Goal: Task Accomplishment & Management: Manage account settings

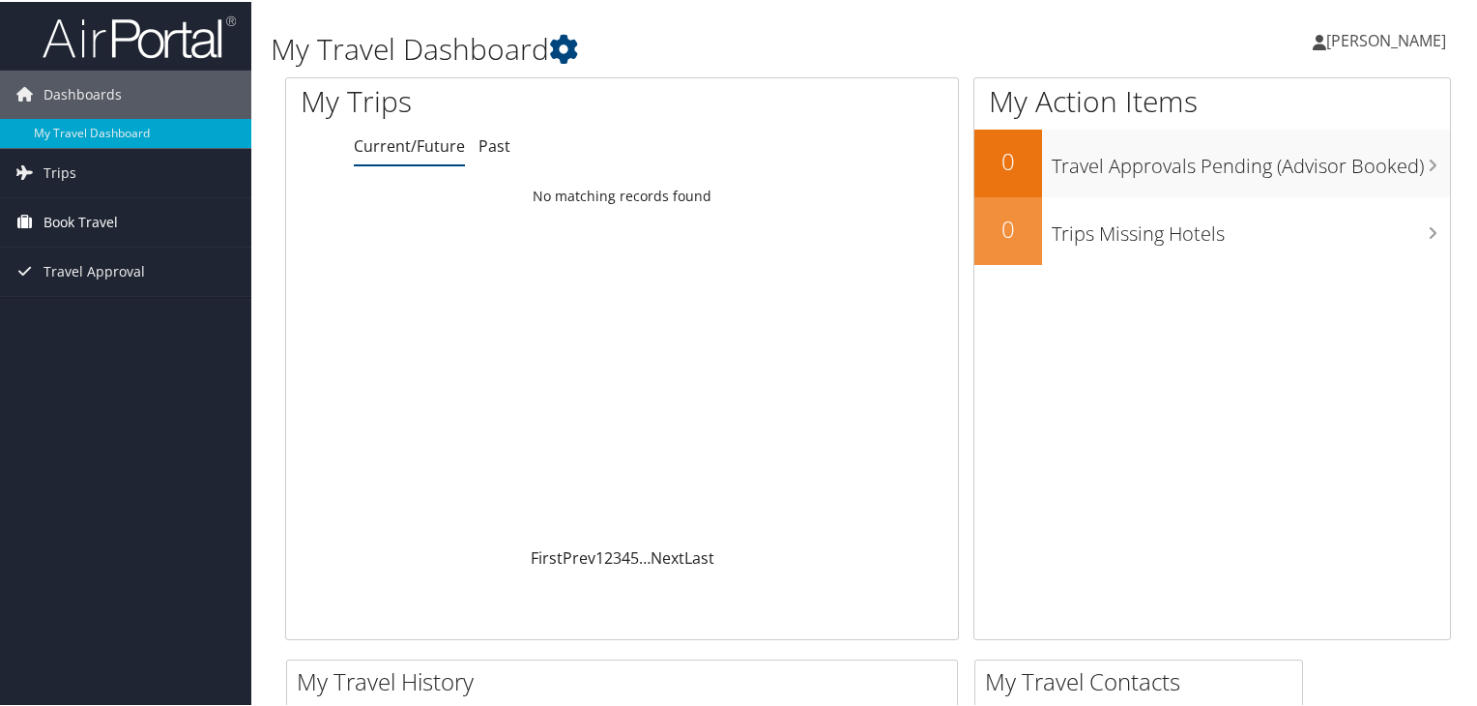
click at [112, 202] on span "Book Travel" at bounding box center [81, 220] width 74 height 48
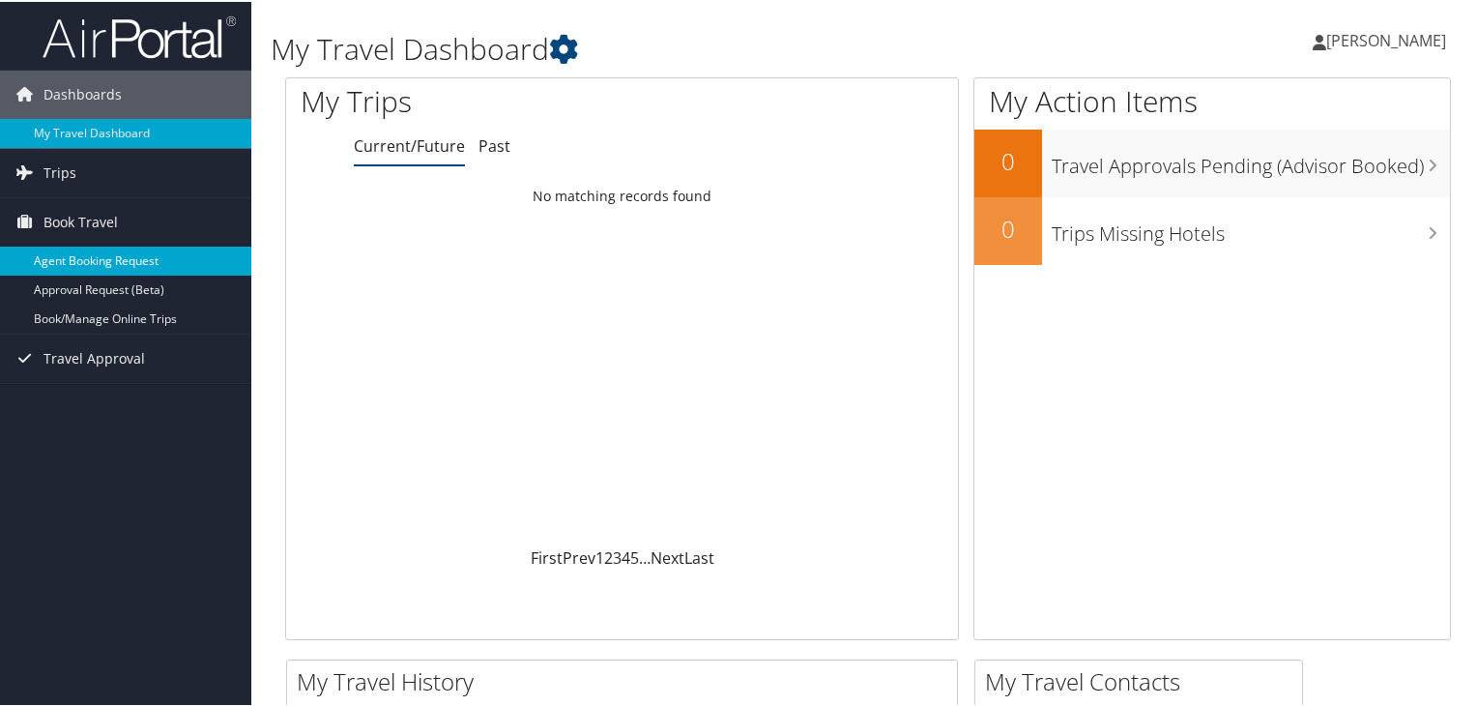
click at [61, 252] on link "Agent Booking Request" at bounding box center [125, 259] width 251 height 29
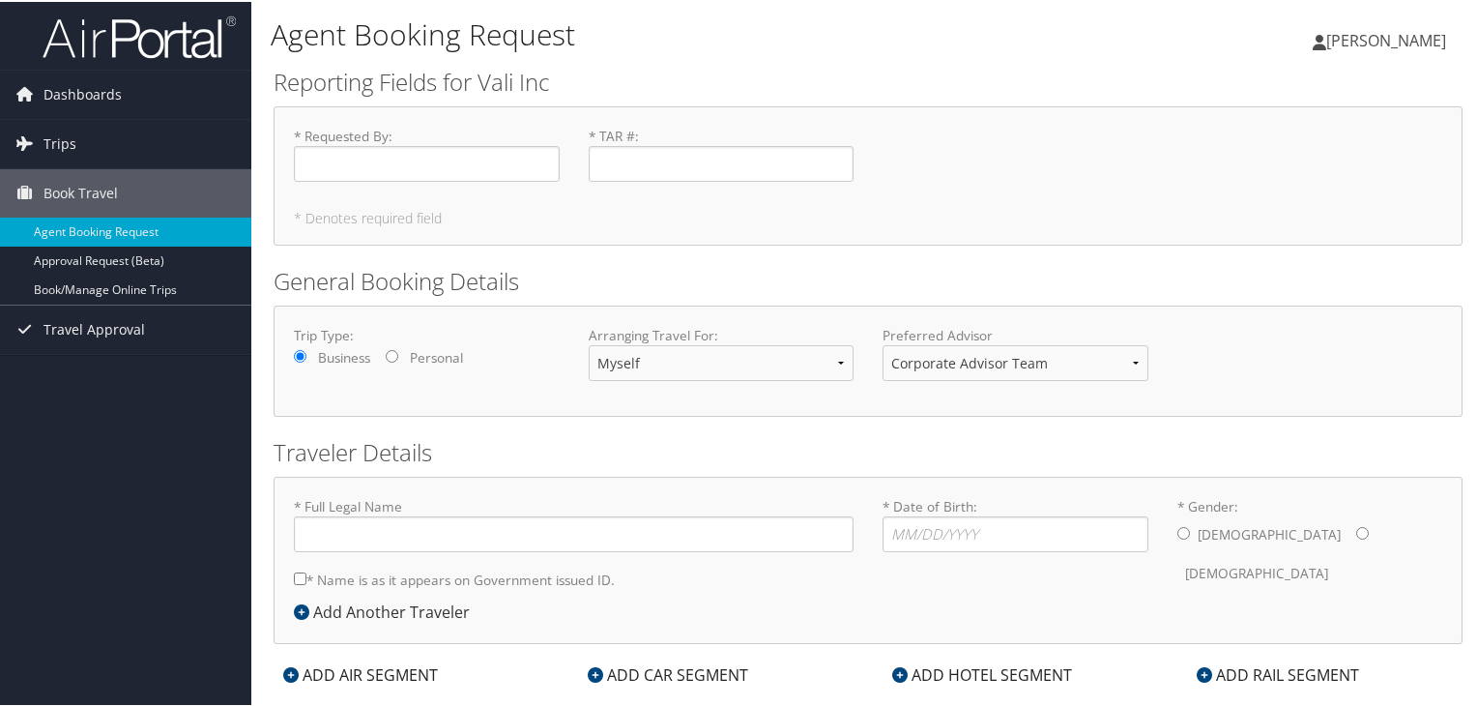
type input "Benito Posa"
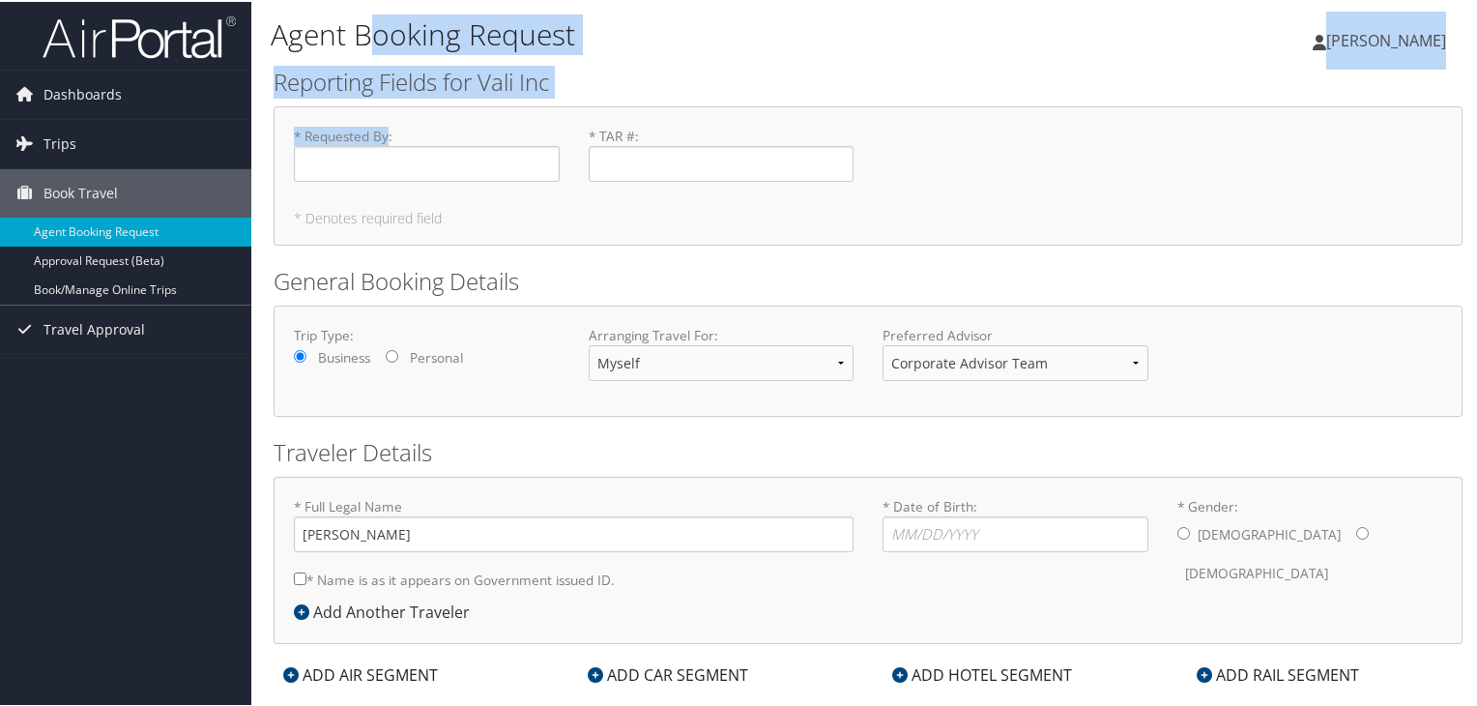
drag, startPoint x: 391, startPoint y: 193, endPoint x: 361, endPoint y: -84, distance: 279.1
click at [361, 0] on html "Menu Dashboards ► My Travel Dashboard Trips ► Current/Future Trips Past Trips T…" at bounding box center [742, 353] width 1485 height 706
drag, startPoint x: 701, startPoint y: 90, endPoint x: 622, endPoint y: 71, distance: 81.6
click at [622, 71] on h2 "Reporting Fields for Vali Inc" at bounding box center [868, 80] width 1189 height 33
drag, startPoint x: 622, startPoint y: 71, endPoint x: 587, endPoint y: 71, distance: 34.8
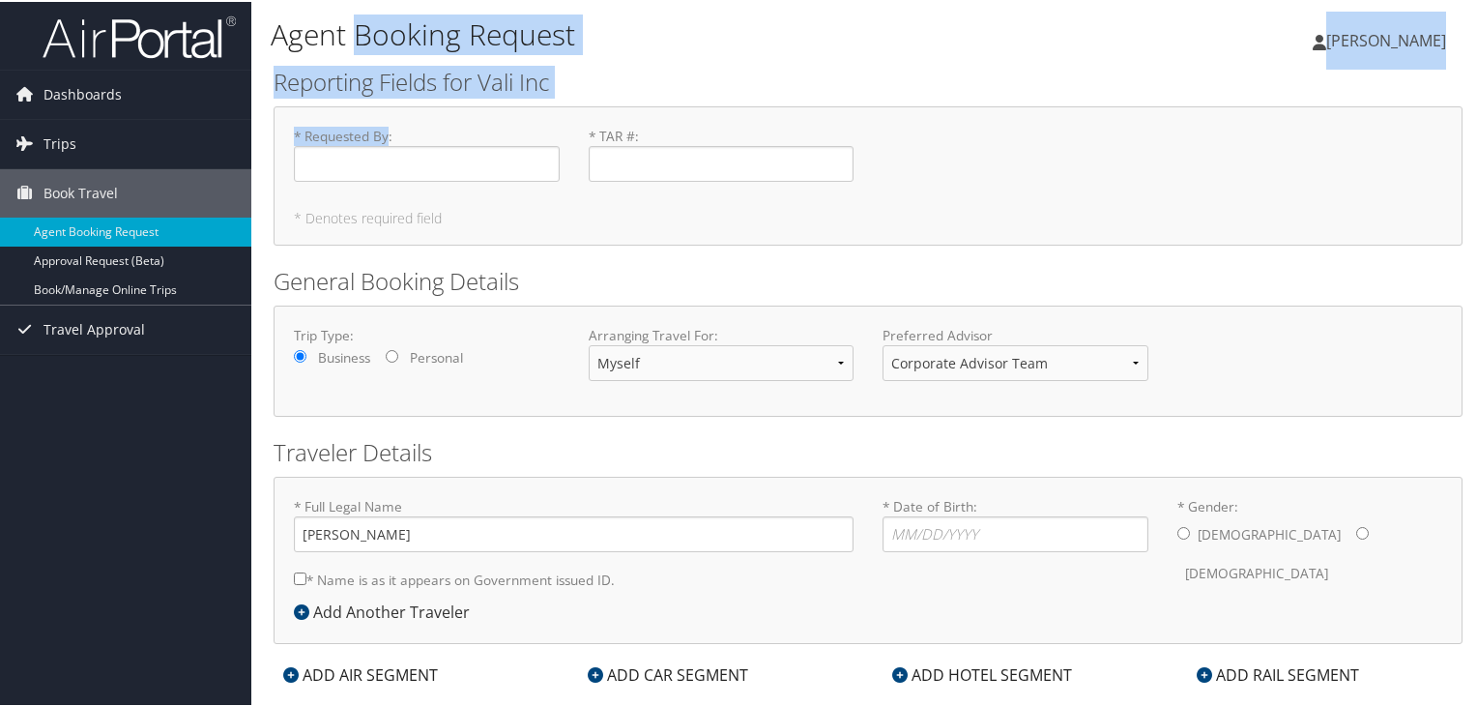
click at [587, 71] on h2 "Reporting Fields for Vali Inc" at bounding box center [868, 80] width 1189 height 33
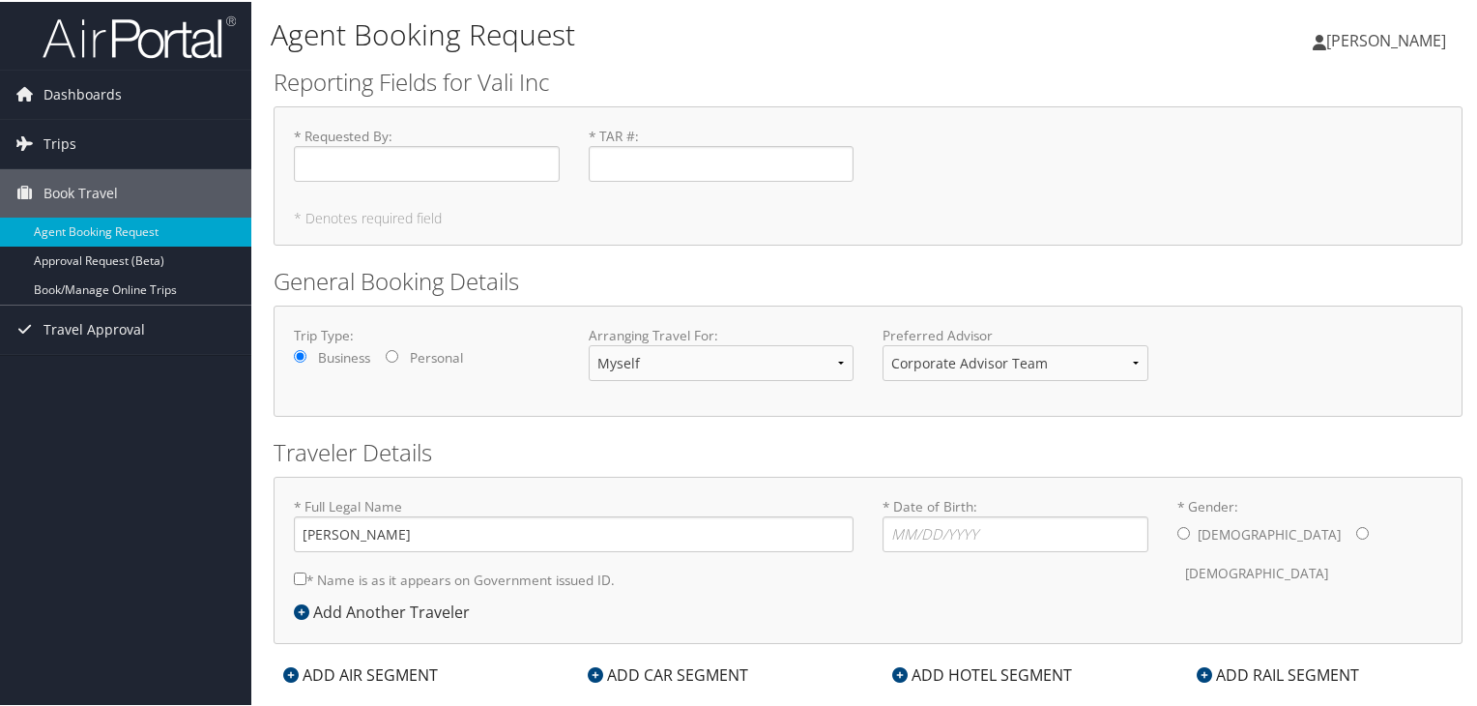
scroll to position [36, 0]
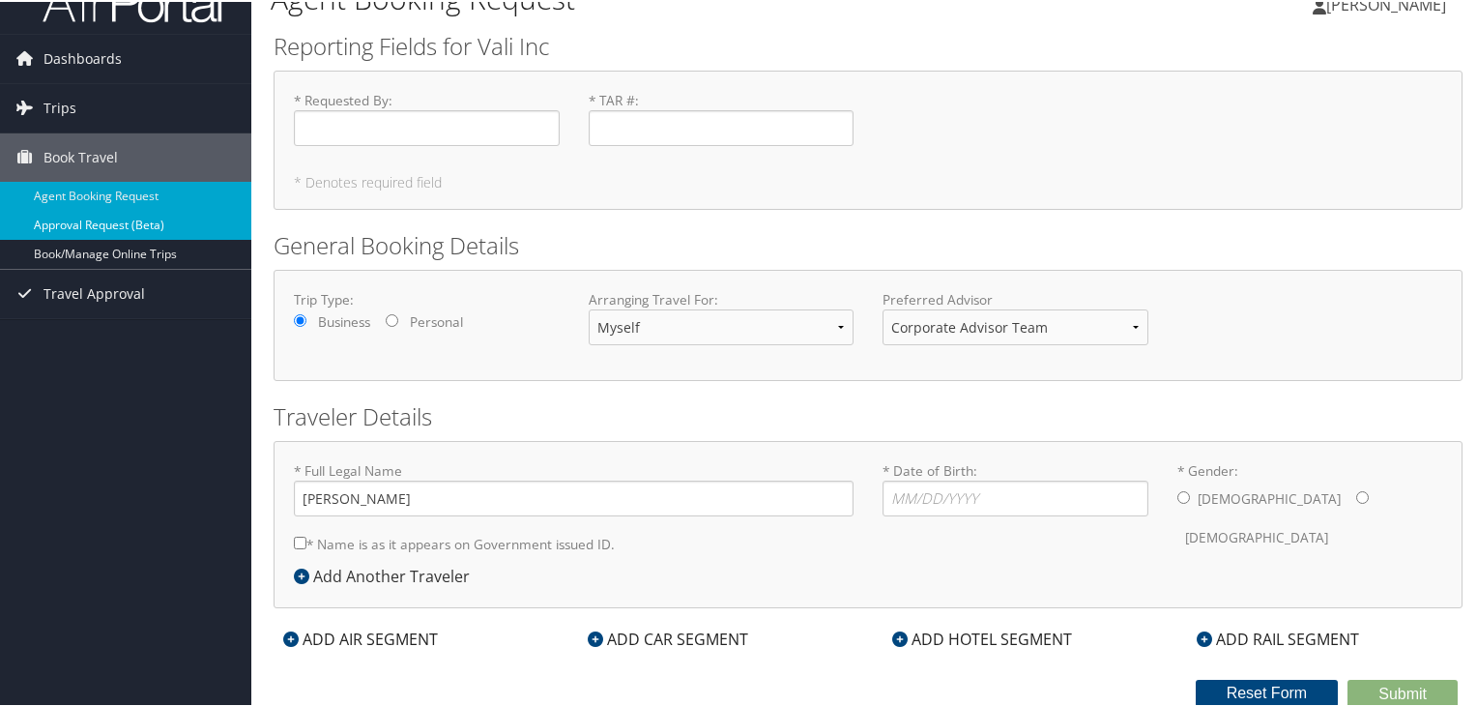
click at [101, 221] on link "Approval Request (Beta)" at bounding box center [125, 223] width 251 height 29
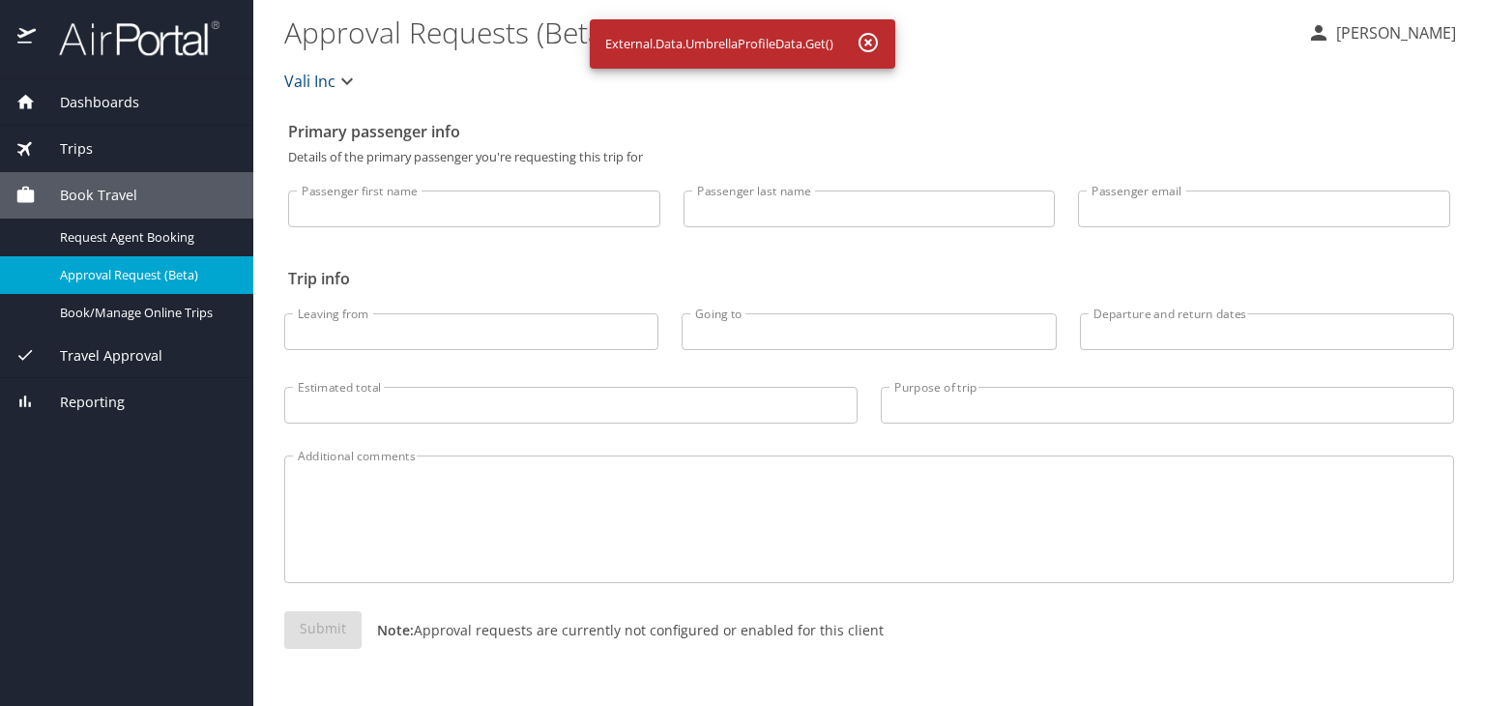
click at [88, 343] on div "Travel Approval" at bounding box center [126, 355] width 253 height 46
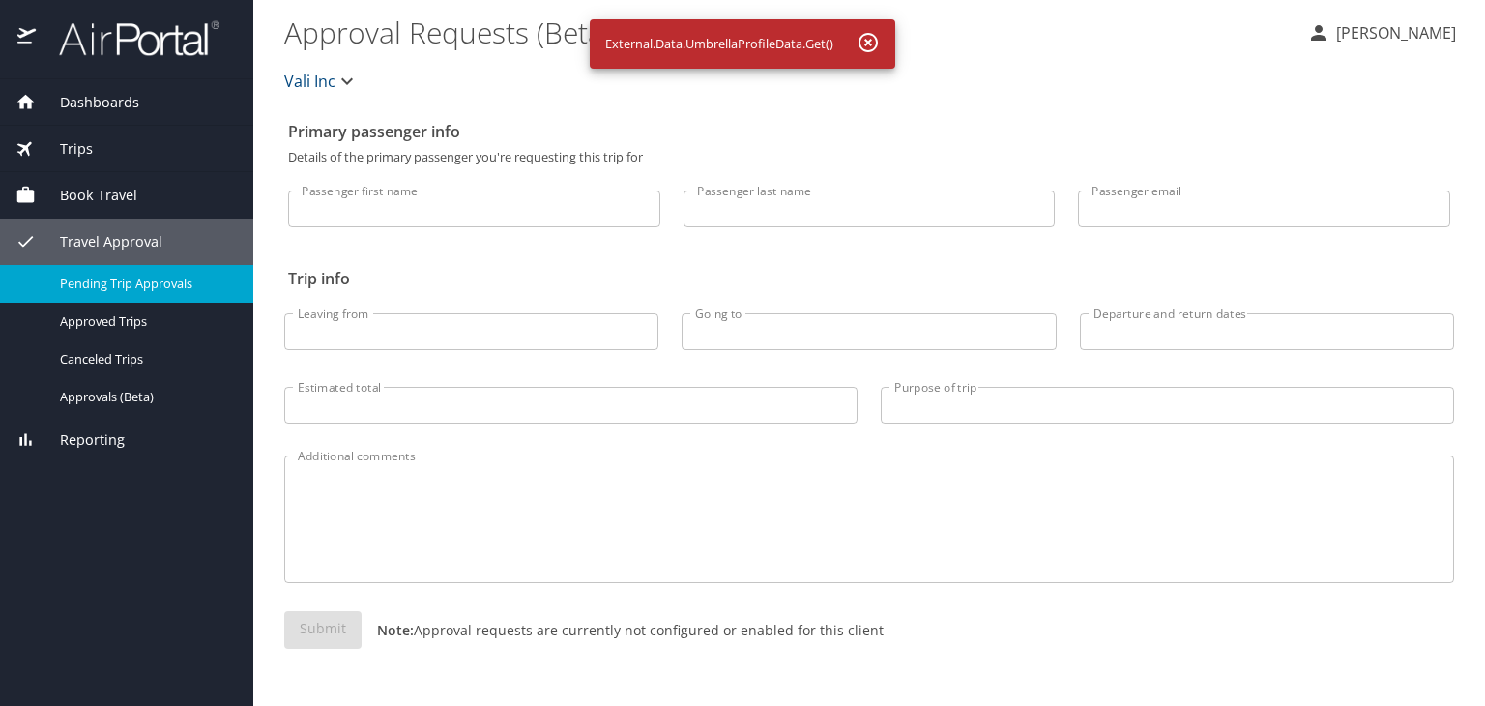
click at [112, 279] on span "Pending Trip Approvals" at bounding box center [145, 284] width 170 height 18
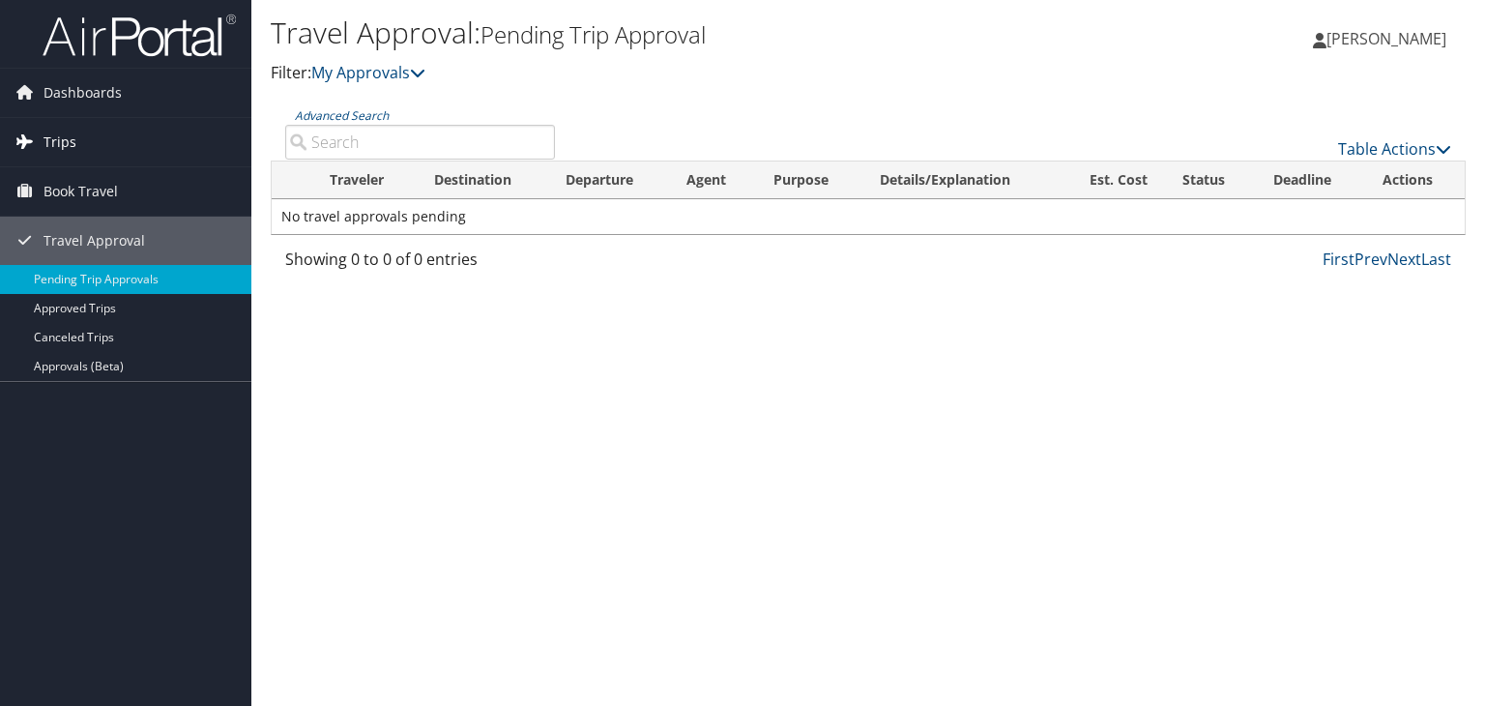
click at [70, 151] on span "Trips" at bounding box center [60, 142] width 33 height 48
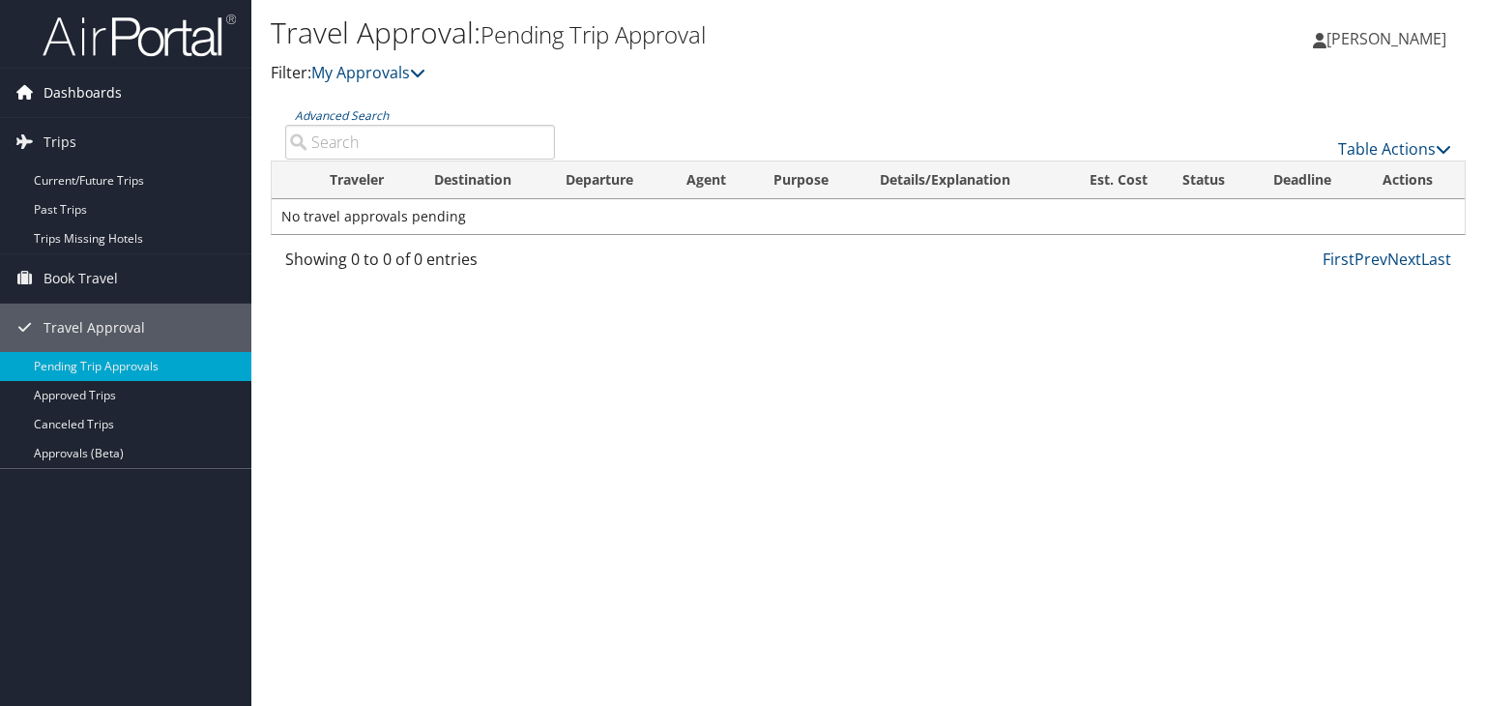
click at [78, 88] on span "Dashboards" at bounding box center [83, 93] width 78 height 48
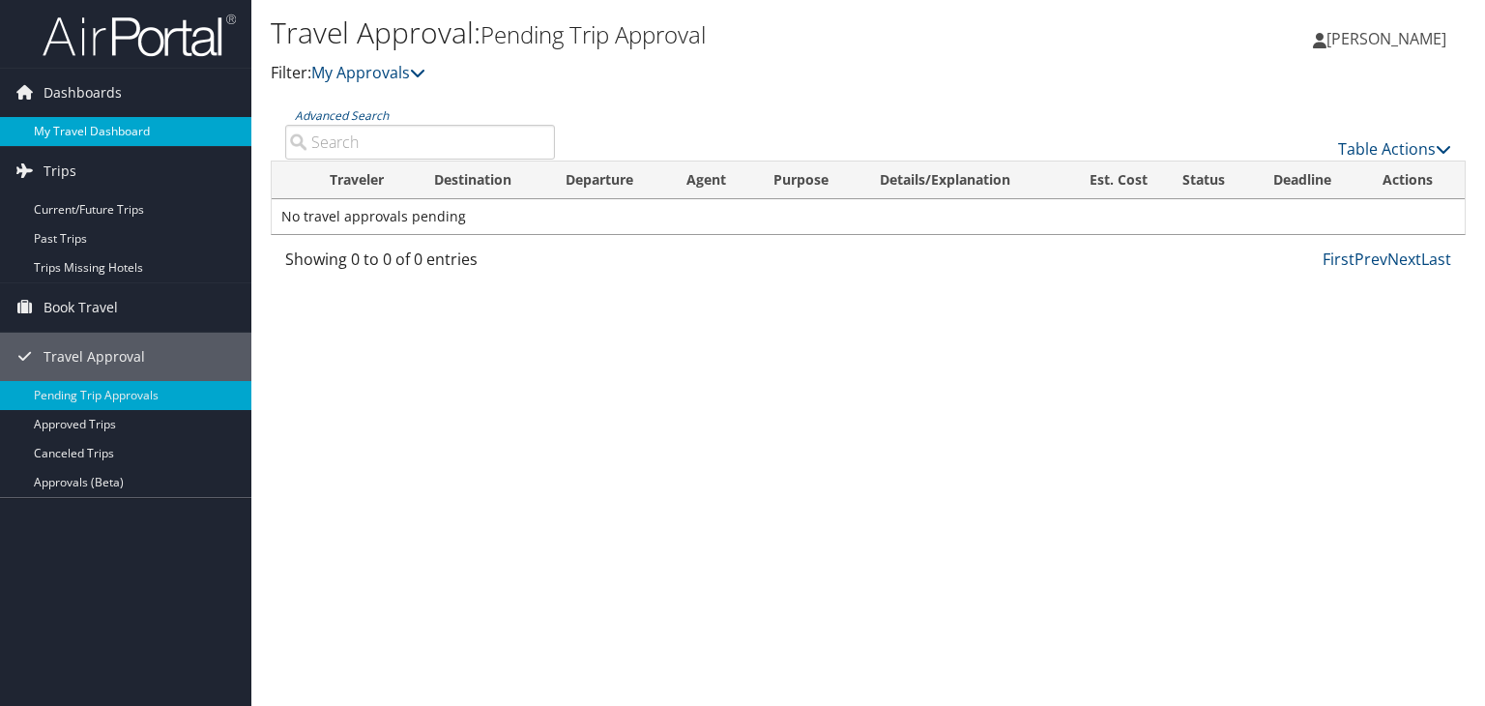
click at [77, 136] on link "My Travel Dashboard" at bounding box center [125, 131] width 251 height 29
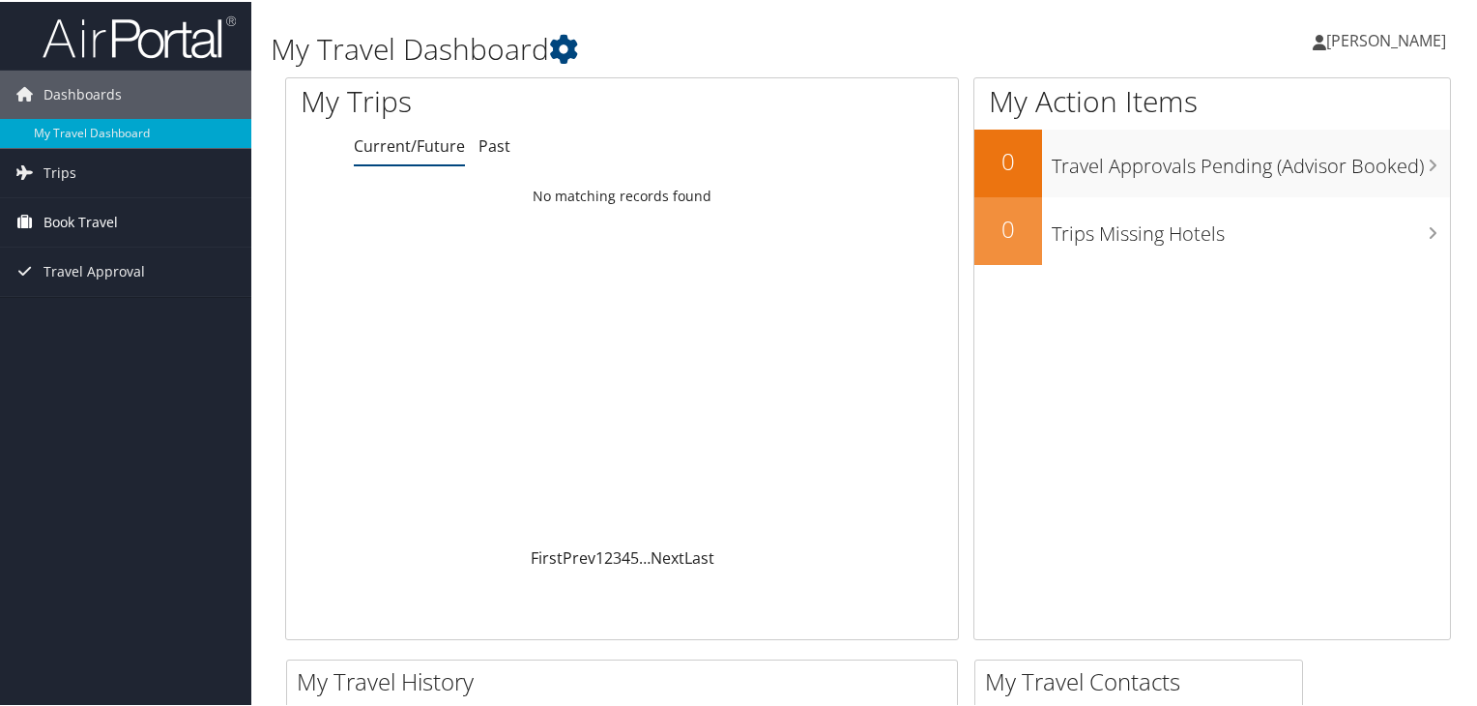
click at [35, 225] on icon at bounding box center [24, 219] width 29 height 29
drag, startPoint x: 150, startPoint y: 23, endPoint x: 847, endPoint y: 89, distance: 700.2
click at [847, 89] on div at bounding box center [622, 101] width 672 height 51
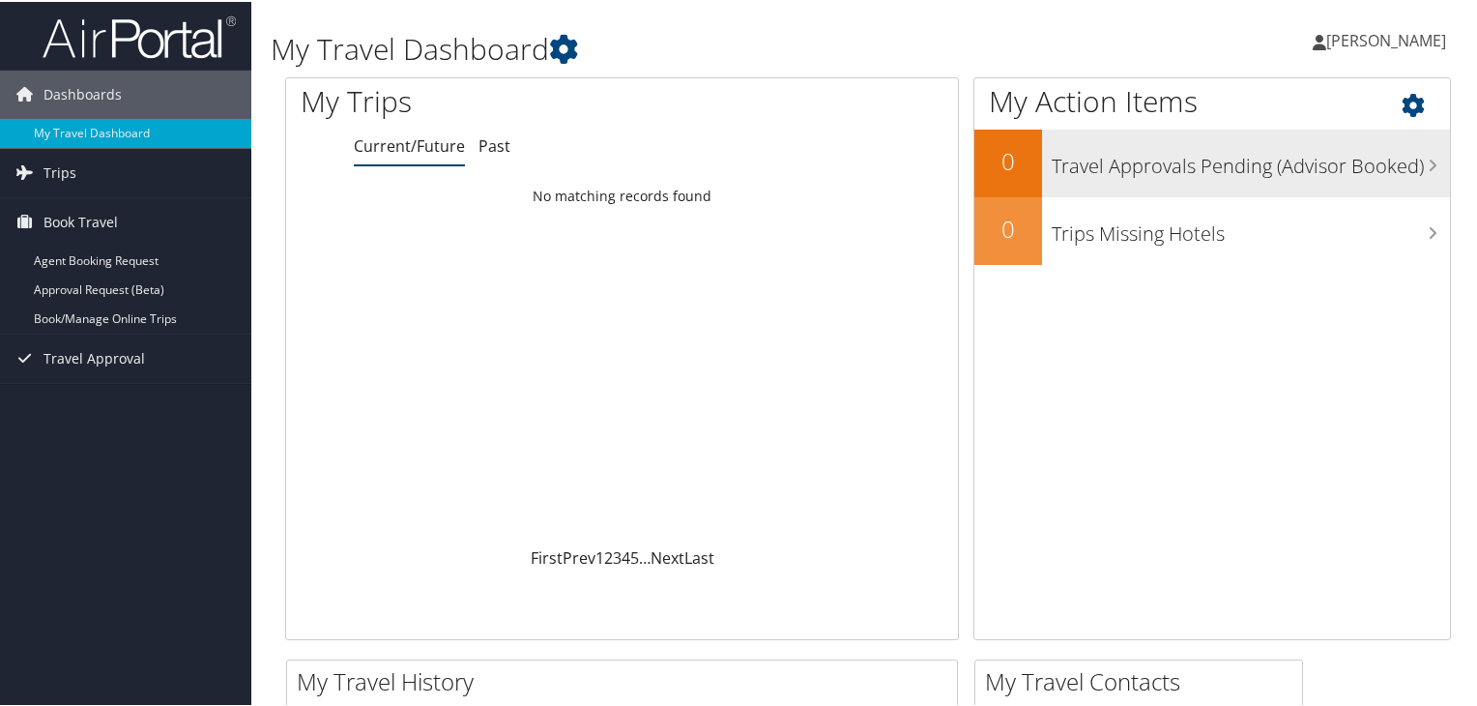
click at [1228, 167] on h3 "Travel Approvals Pending (Advisor Booked)" at bounding box center [1251, 159] width 398 height 37
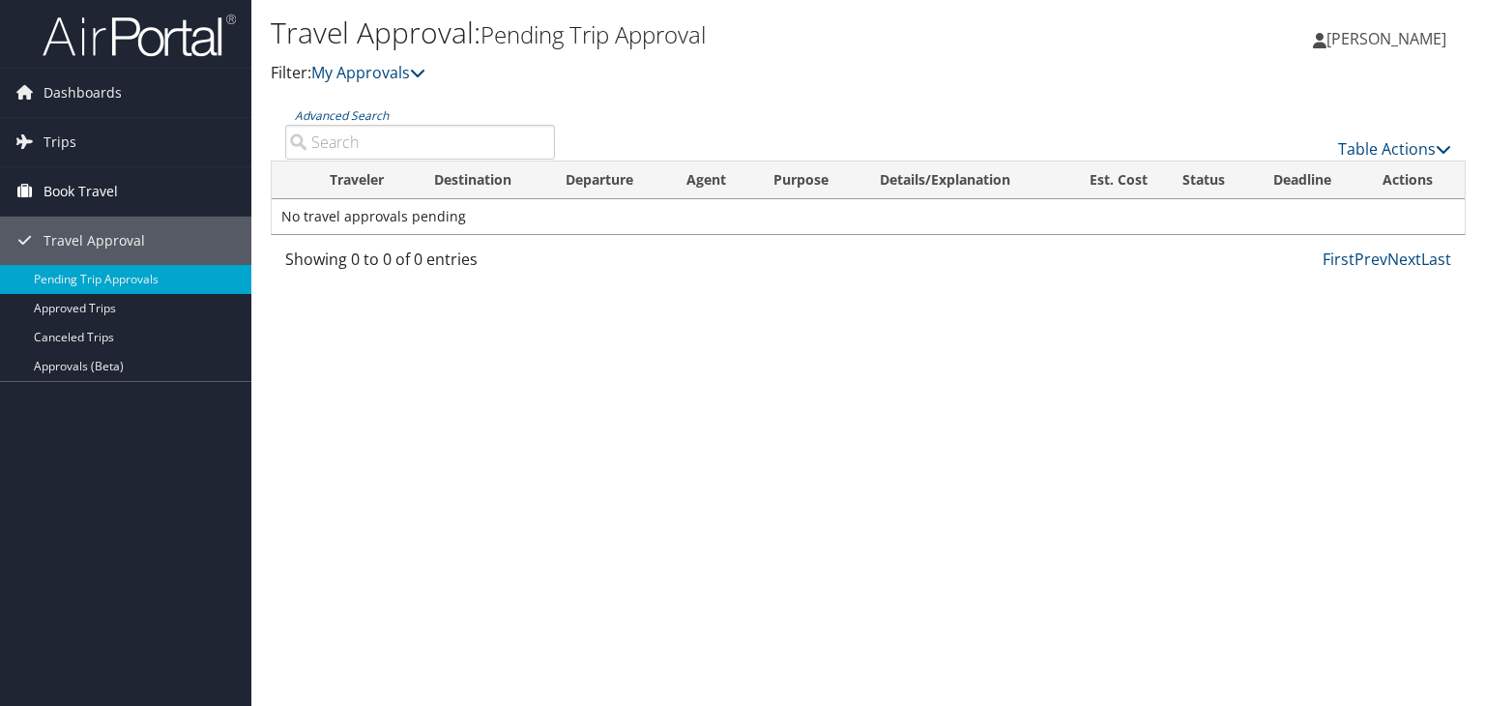
click at [169, 187] on link "Book Travel" at bounding box center [125, 191] width 251 height 48
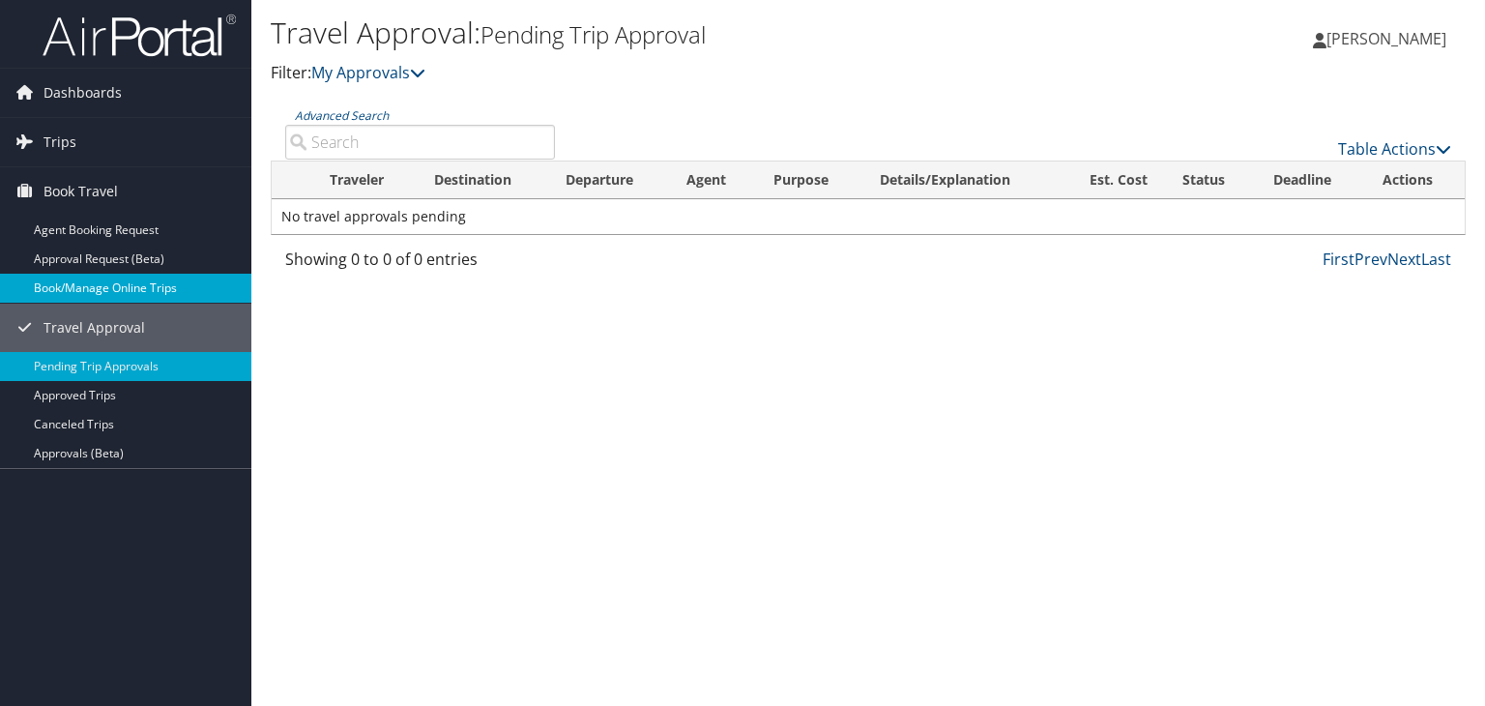
click at [128, 295] on link "Book/Manage Online Trips" at bounding box center [125, 288] width 251 height 29
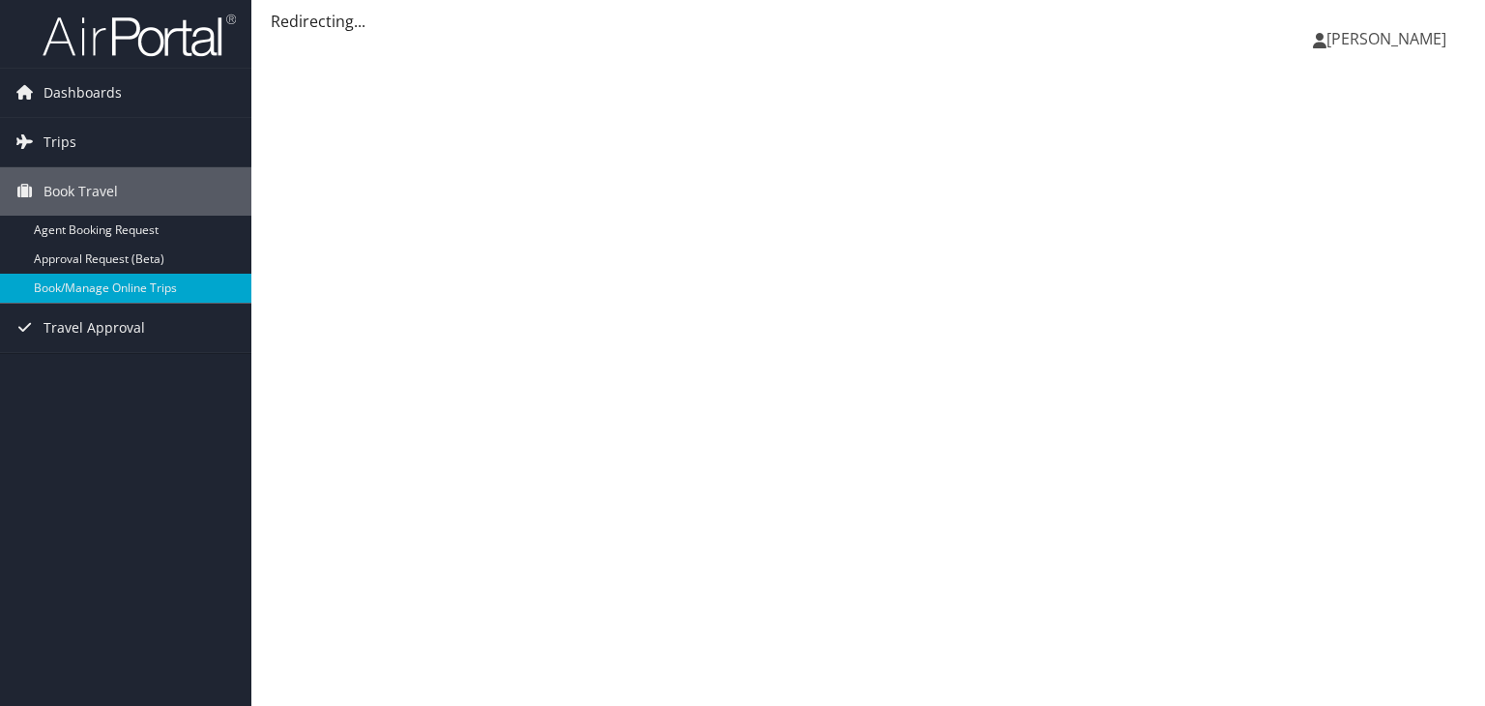
click at [128, 295] on link "Book/Manage Online Trips" at bounding box center [125, 288] width 251 height 29
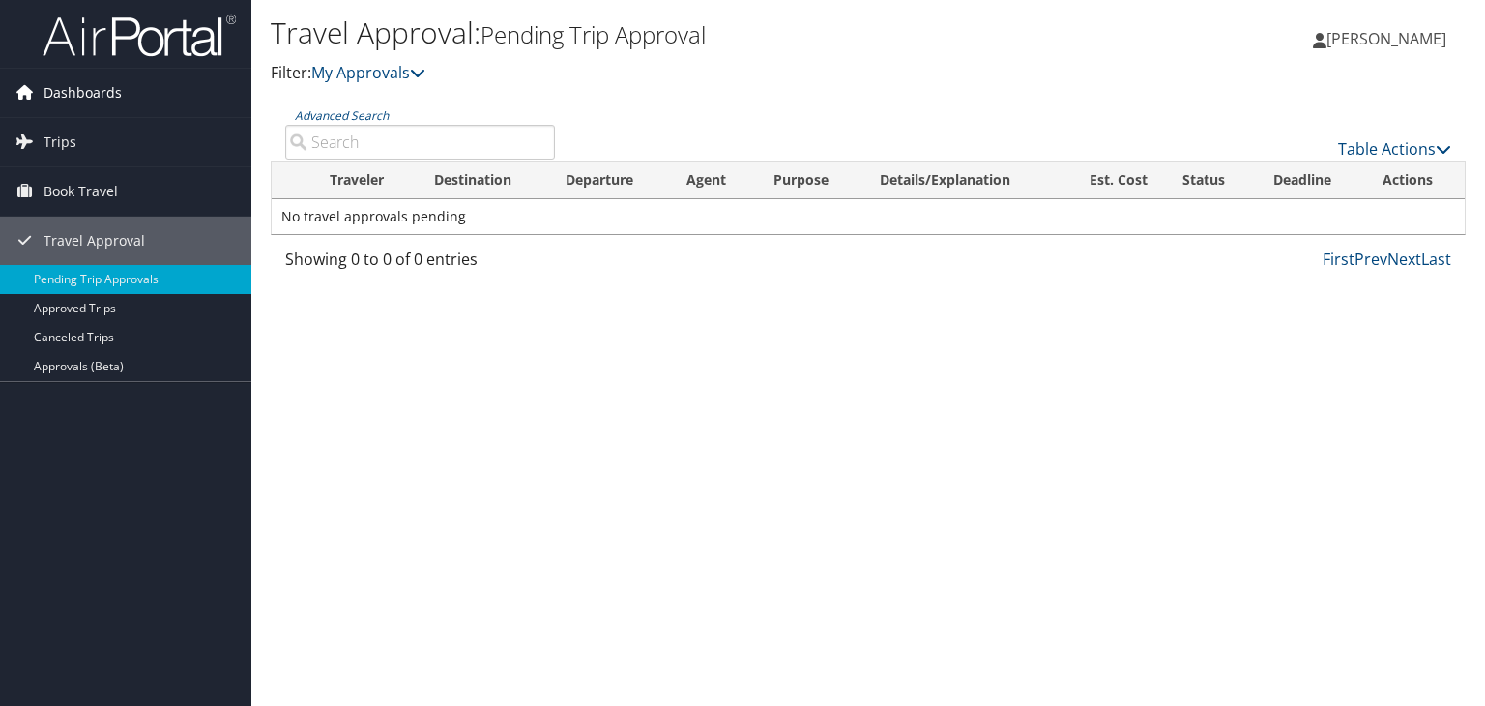
click at [72, 89] on span "Dashboards" at bounding box center [83, 93] width 78 height 48
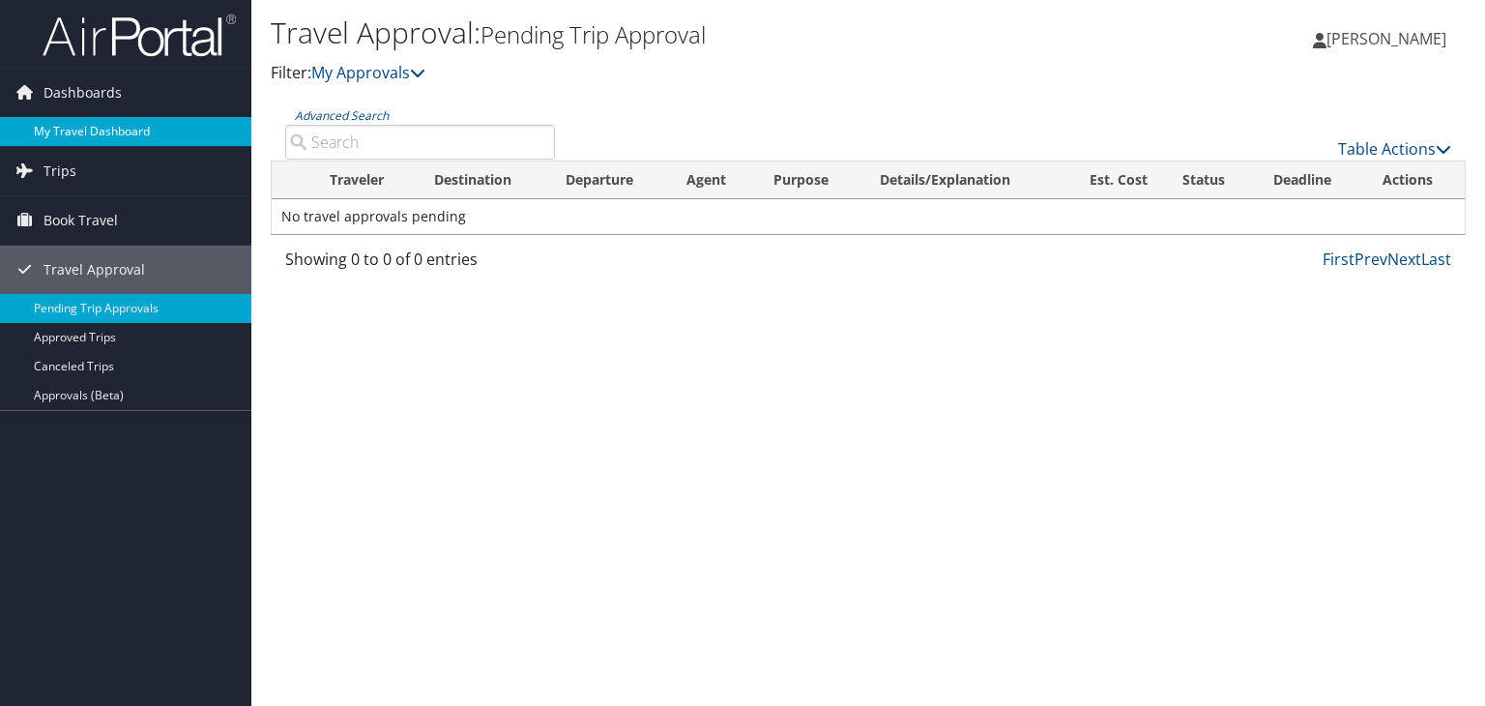
click at [71, 122] on link "My Travel Dashboard" at bounding box center [125, 131] width 251 height 29
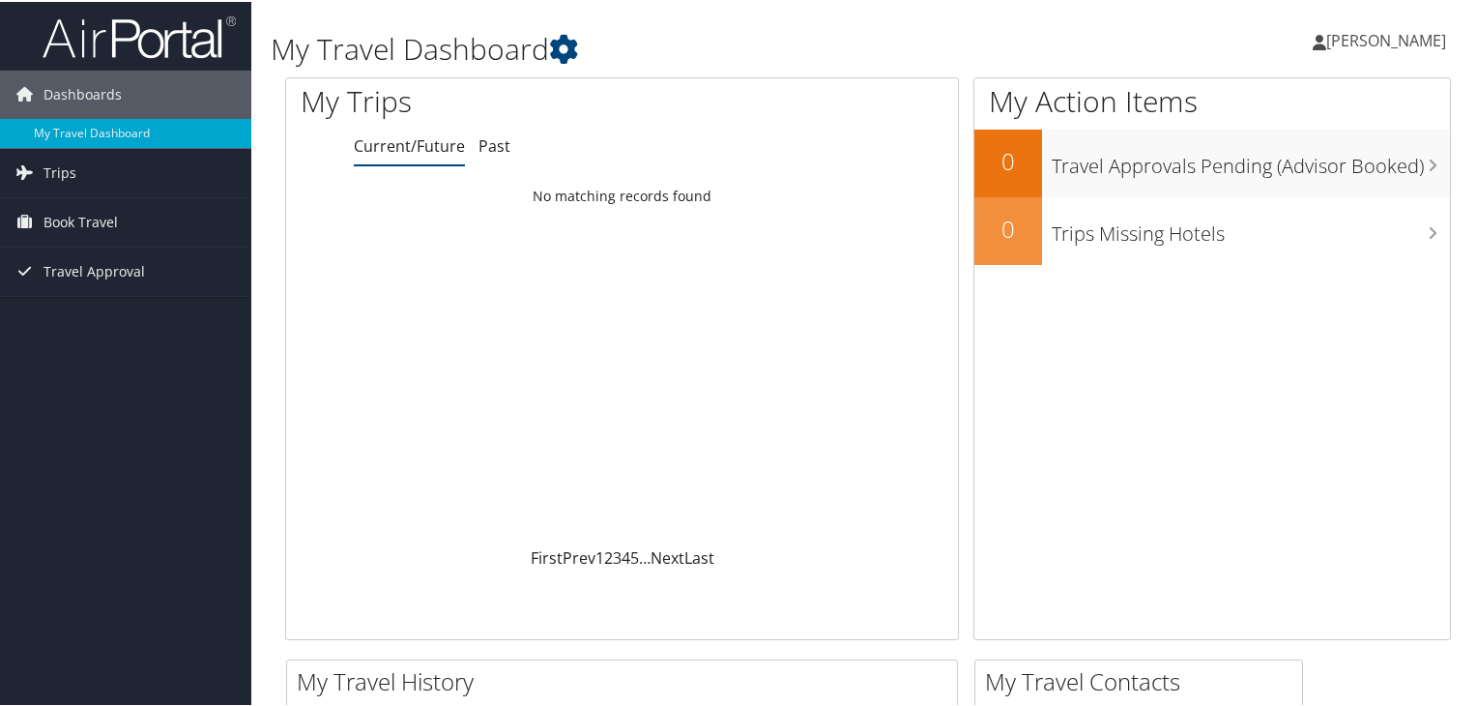
click at [71, 122] on link "My Travel Dashboard" at bounding box center [125, 131] width 251 height 29
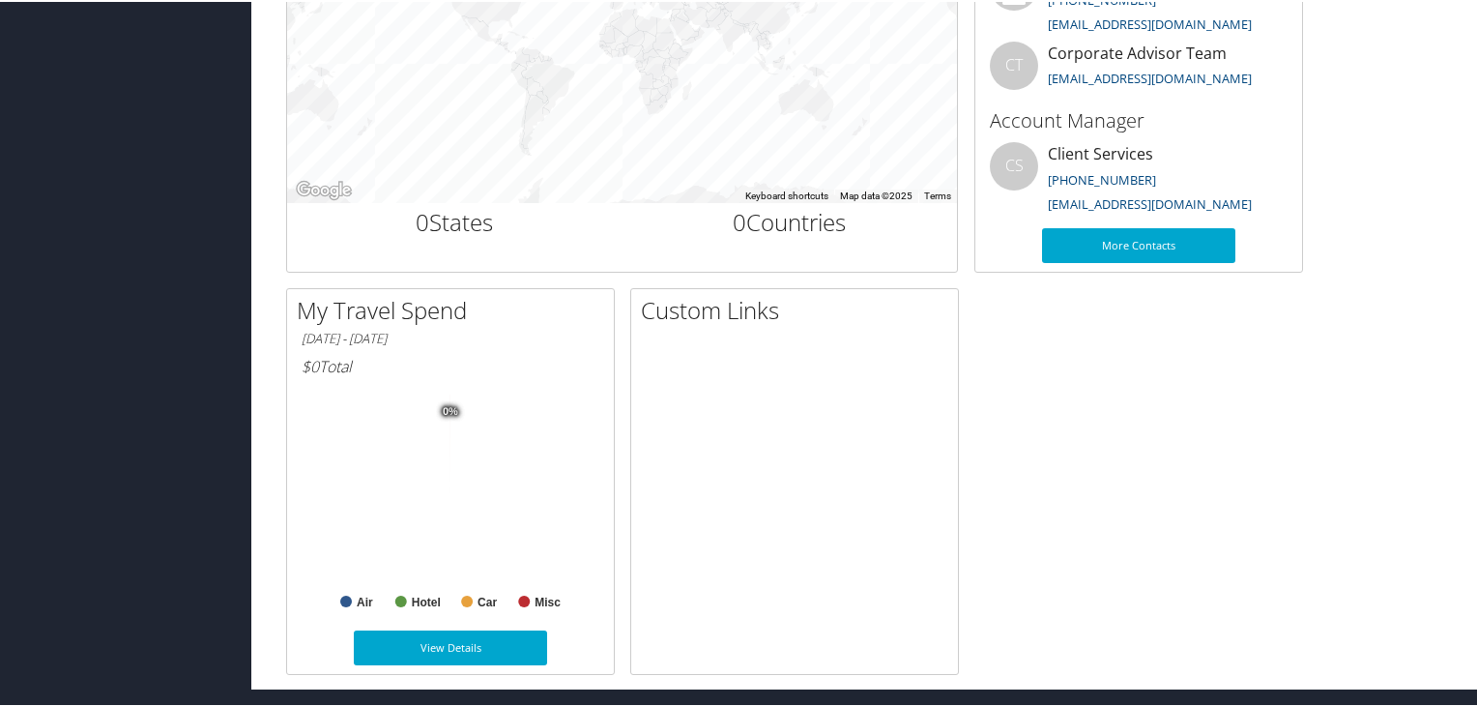
scroll to position [773, 0]
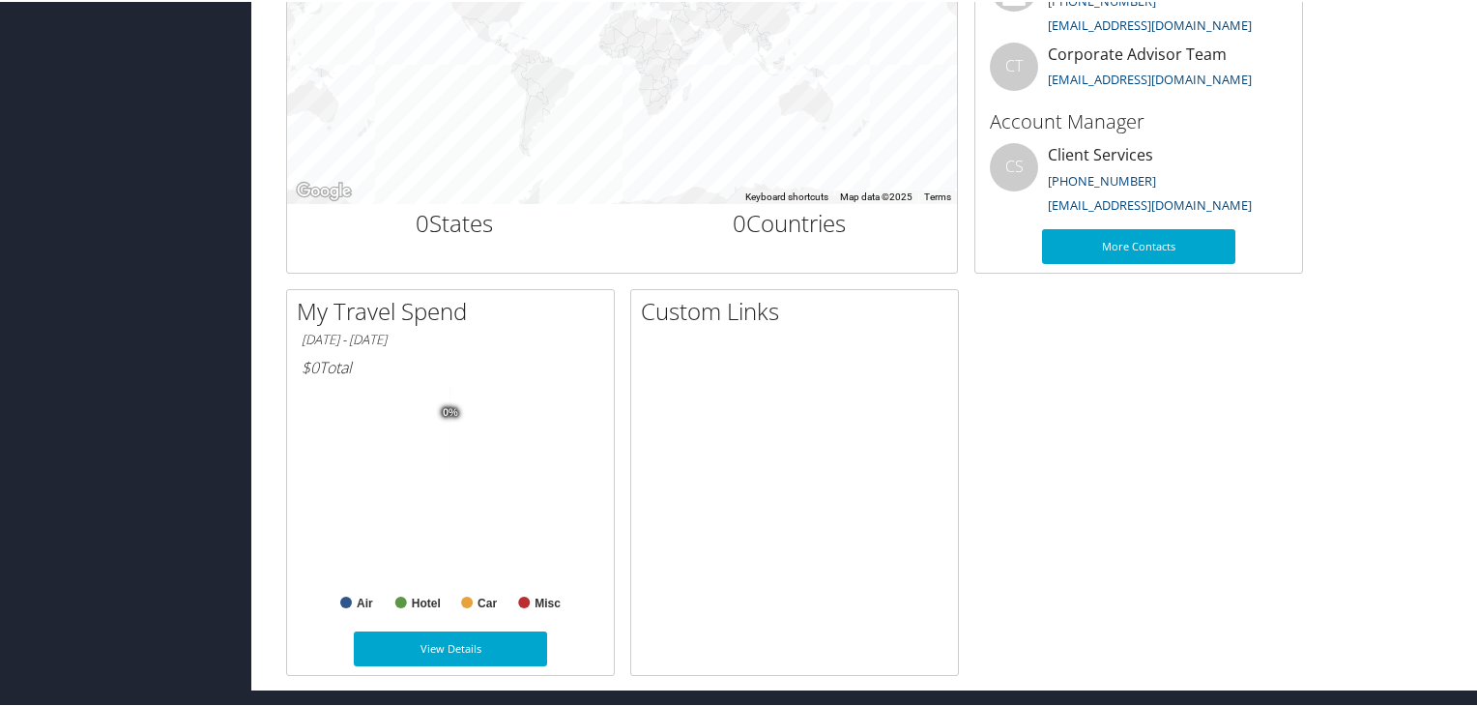
click at [453, 405] on tspan "0%" at bounding box center [450, 411] width 15 height 12
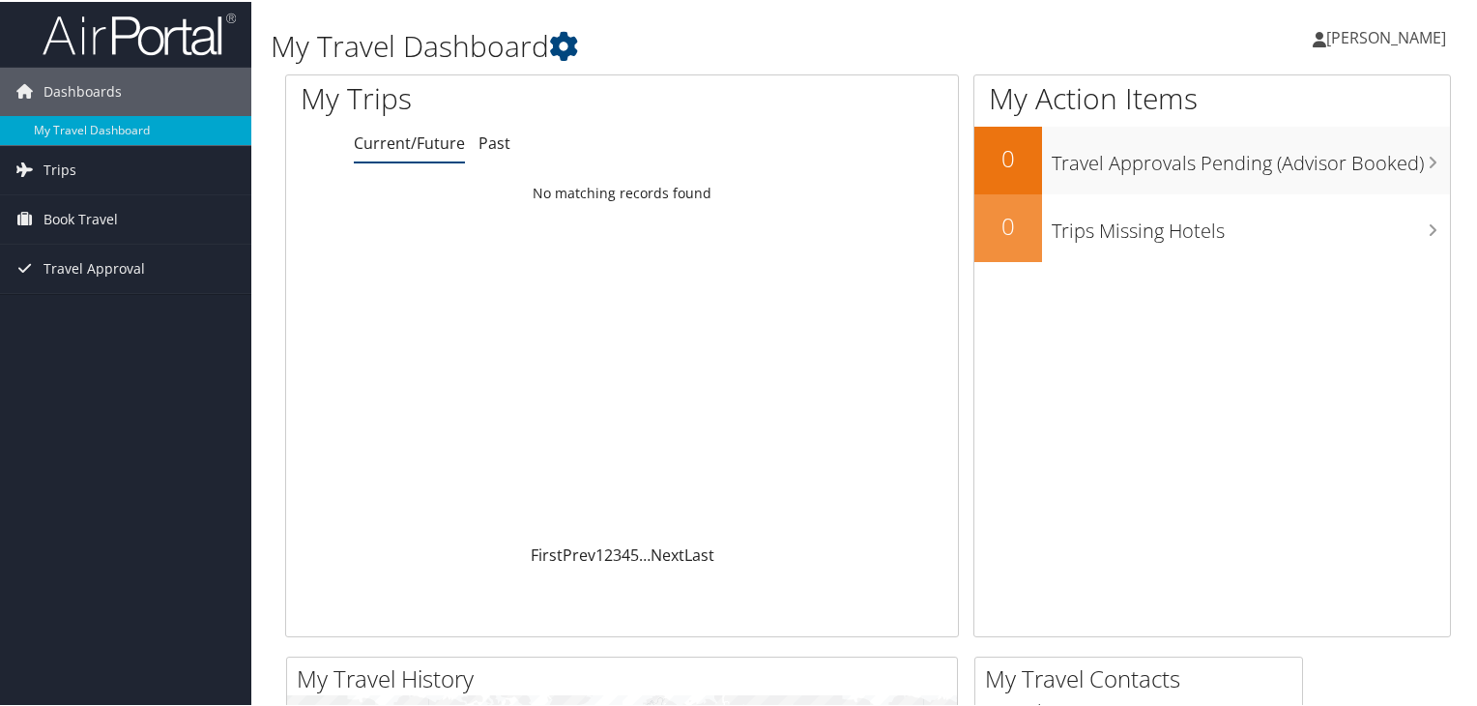
scroll to position [2, 0]
